Goal: Entertainment & Leisure: Consume media (video, audio)

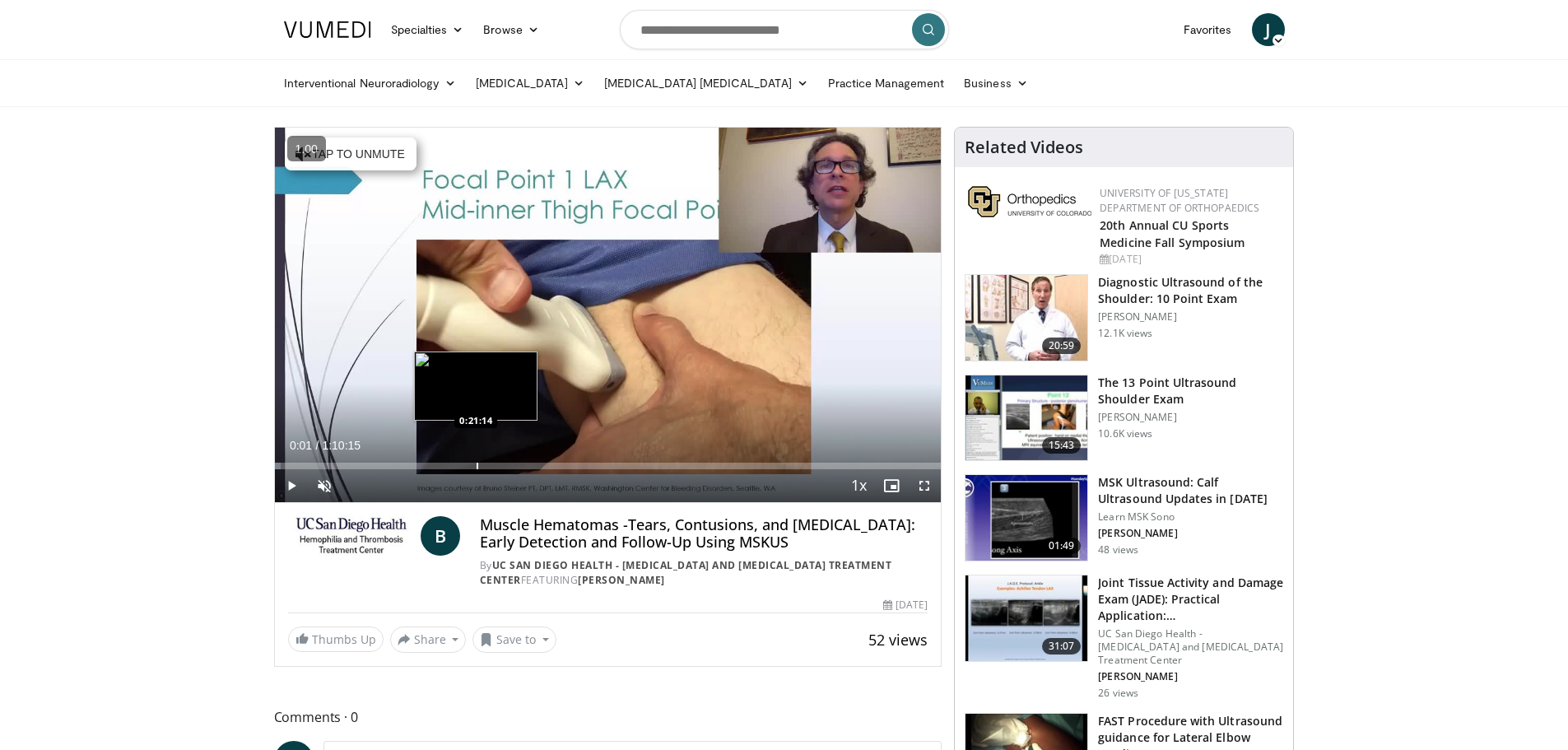
click at [476, 467] on div "Progress Bar" at bounding box center [477, 465] width 2 height 6
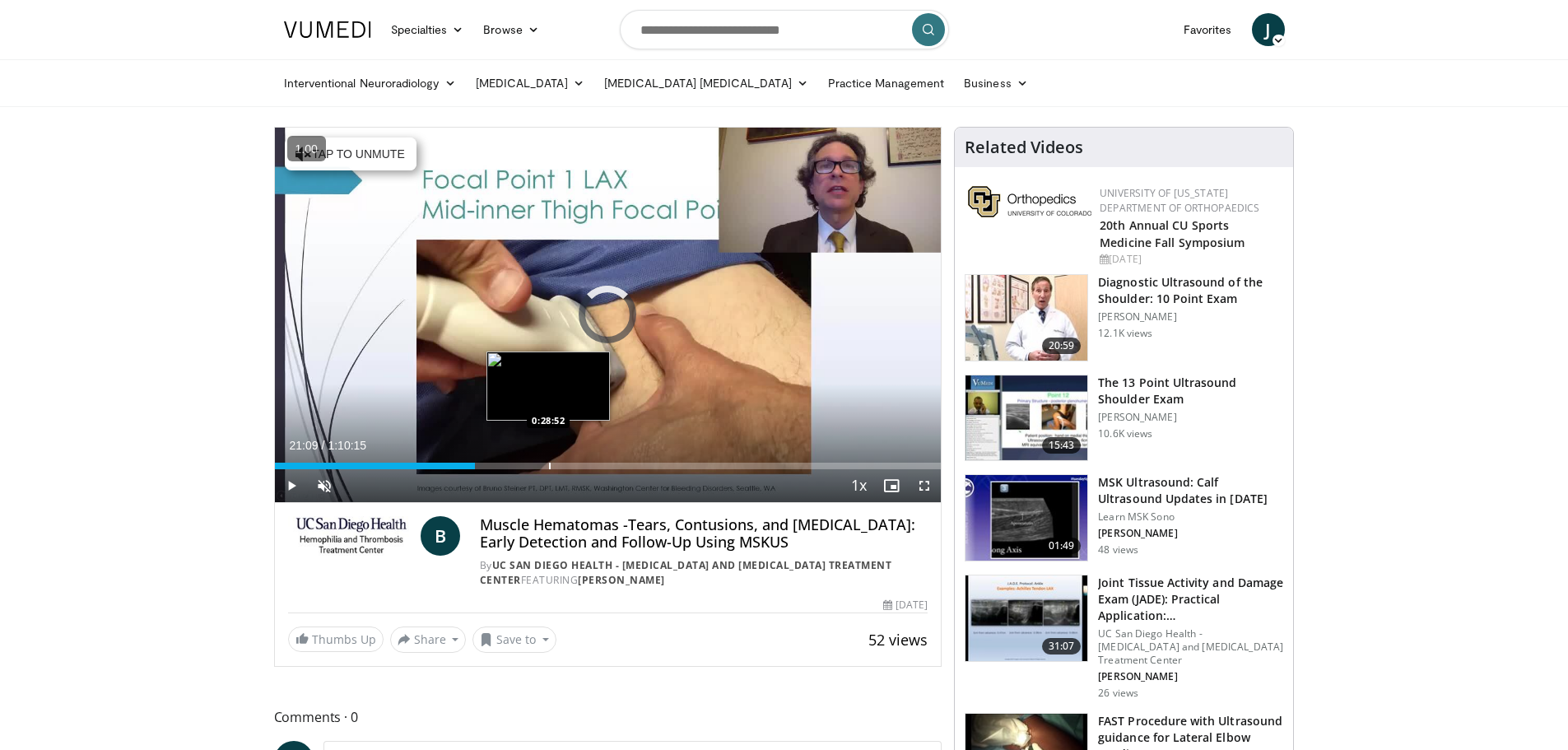
click at [549, 468] on div "Progress Bar" at bounding box center [550, 465] width 2 height 6
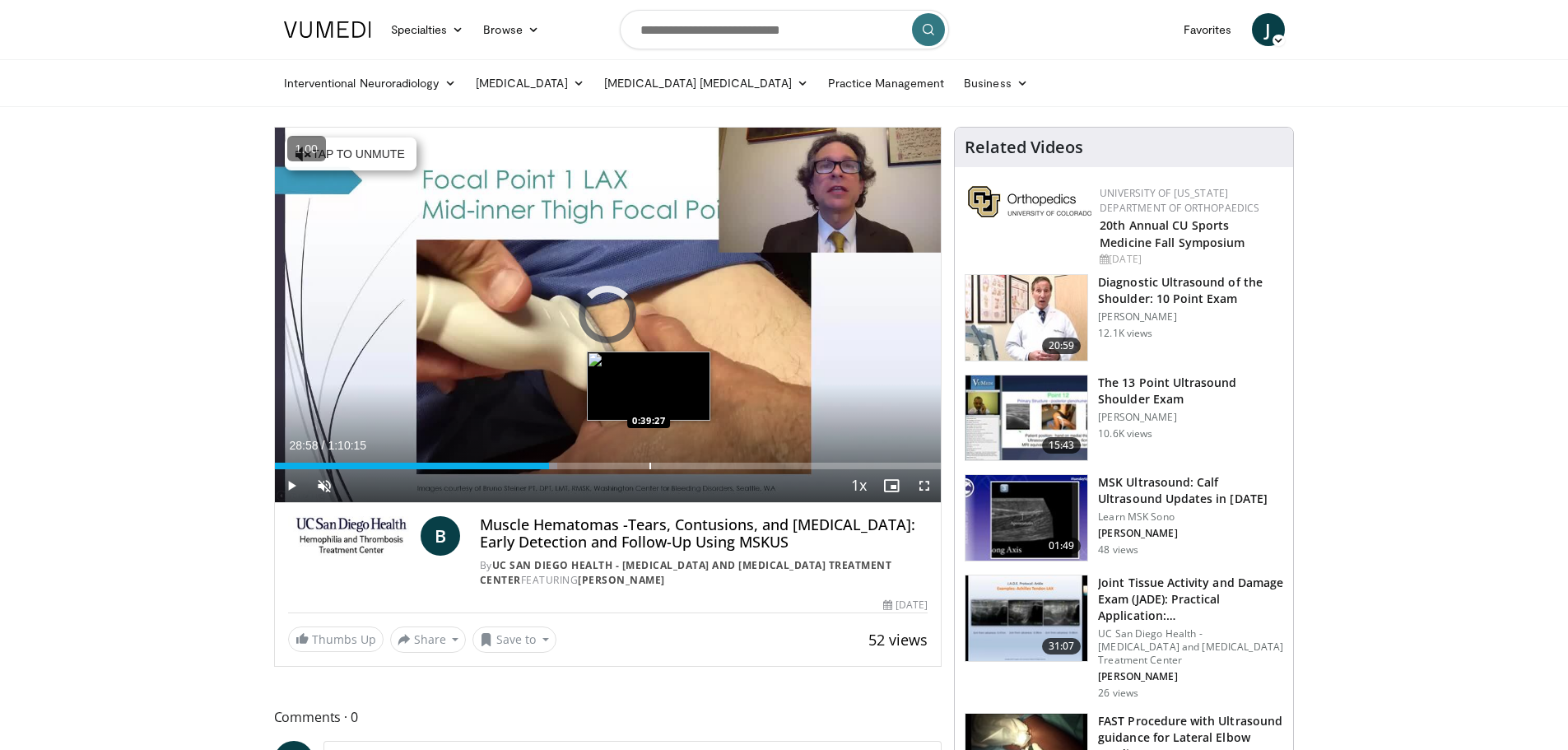
click at [649, 461] on div "Loaded : 42.47% 0:28:58 0:39:27" at bounding box center [608, 460] width 667 height 16
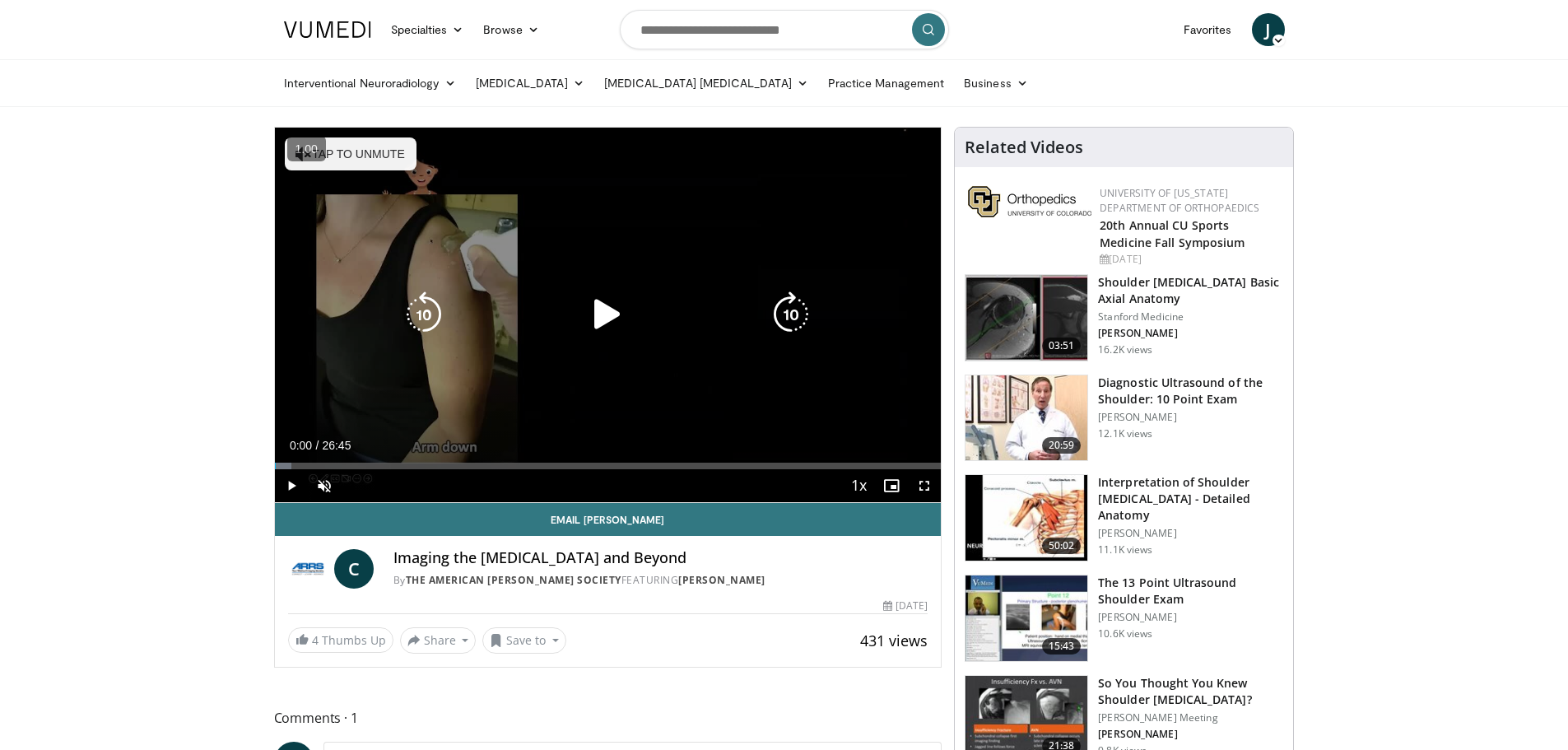
click at [289, 487] on span "Video Player" at bounding box center [291, 485] width 32 height 32
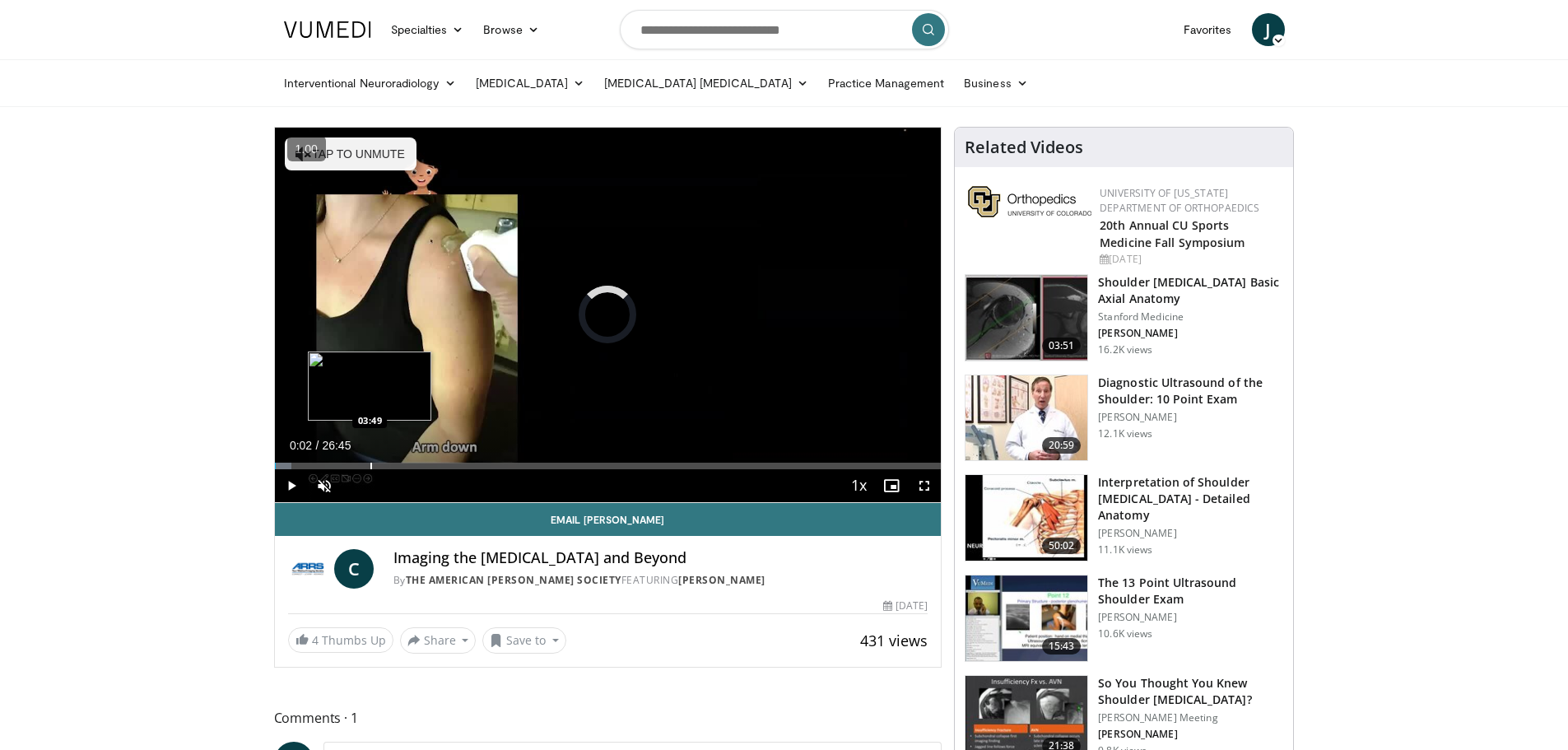
click at [369, 460] on div "Loaded : 2.49% 00:03 03:49" at bounding box center [608, 460] width 667 height 16
click at [438, 460] on div "Loaded : 18.66% 06:34 06:32" at bounding box center [608, 460] width 667 height 16
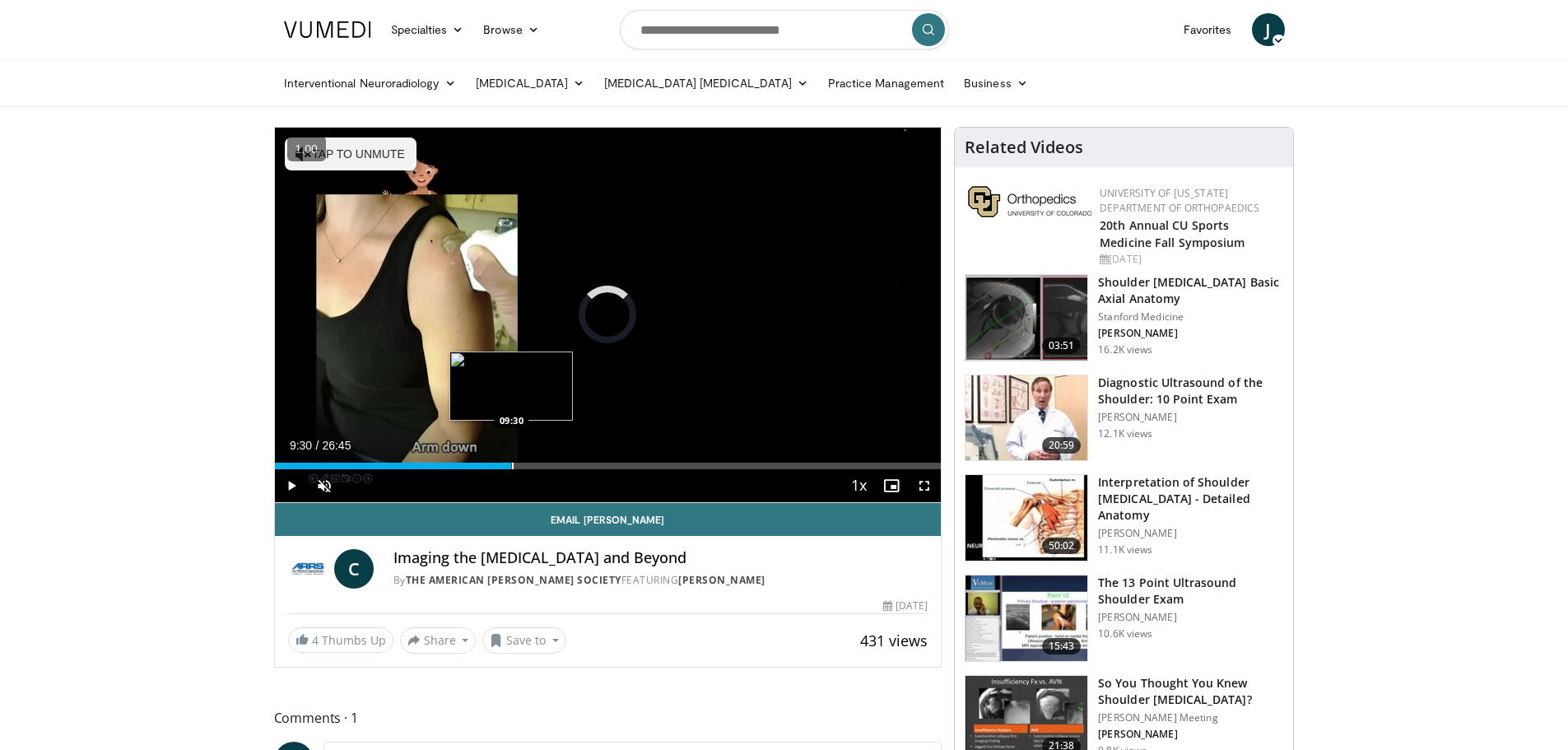
click at [512, 460] on div "Loaded : 28.61% 06:36 09:30" at bounding box center [608, 460] width 667 height 16
click at [612, 460] on div "10 seconds Tap to unmute" at bounding box center [608, 314] width 667 height 374
